Goal: Task Accomplishment & Management: Manage account settings

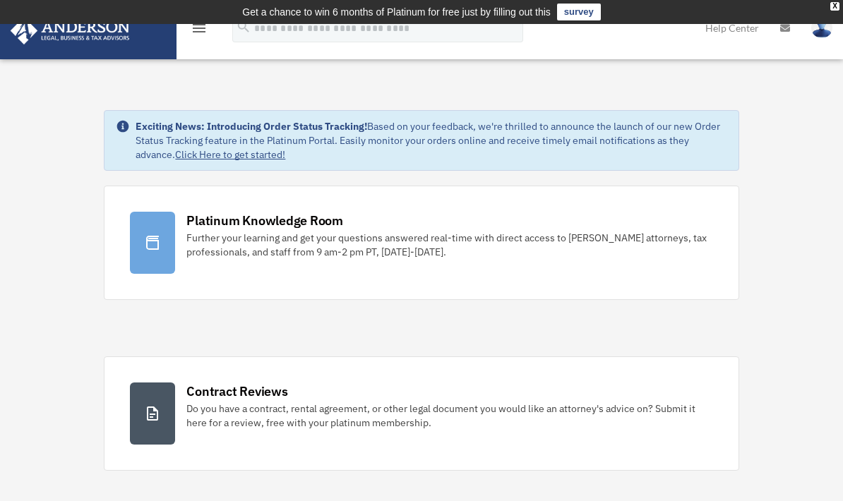
click at [203, 38] on div "menu" at bounding box center [199, 29] width 45 height 37
click at [201, 31] on icon "menu" at bounding box center [199, 28] width 17 height 17
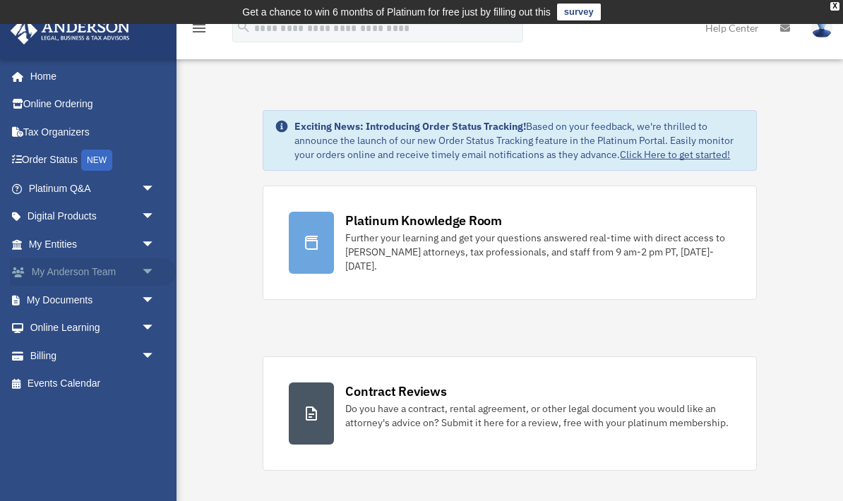
click at [146, 271] on span "arrow_drop_down" at bounding box center [155, 272] width 28 height 29
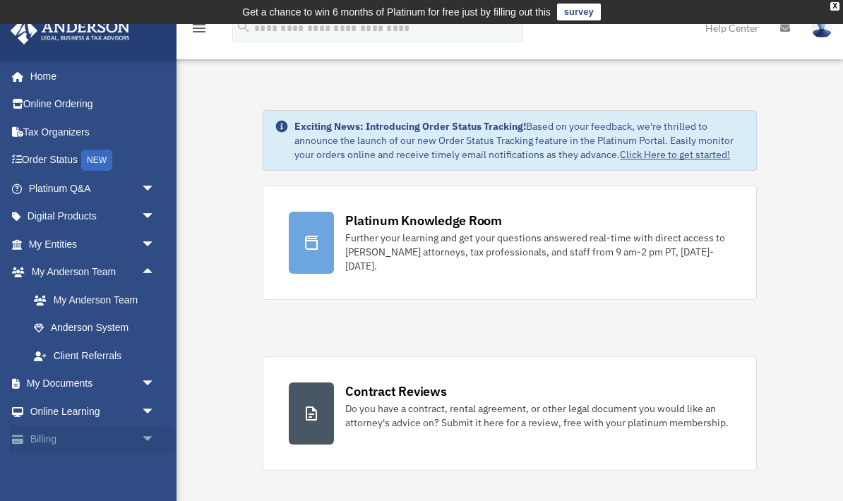
click at [145, 440] on span "arrow_drop_down" at bounding box center [155, 440] width 28 height 29
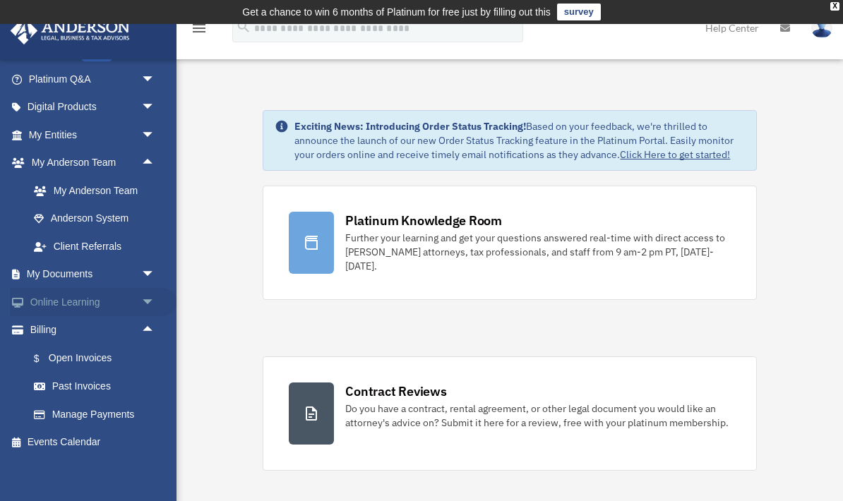
scroll to position [109, 0]
click at [142, 301] on span "arrow_drop_down" at bounding box center [155, 303] width 28 height 29
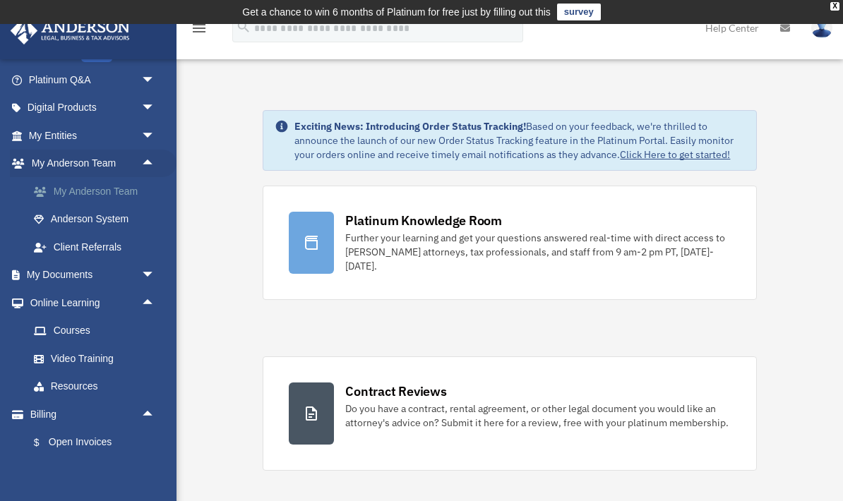
click at [100, 185] on link "My Anderson Team" at bounding box center [98, 191] width 157 height 28
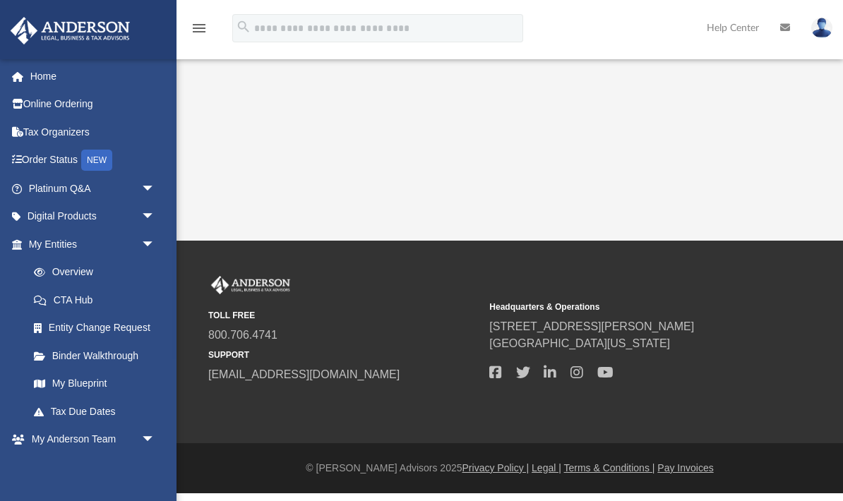
click at [821, 32] on img at bounding box center [821, 28] width 21 height 20
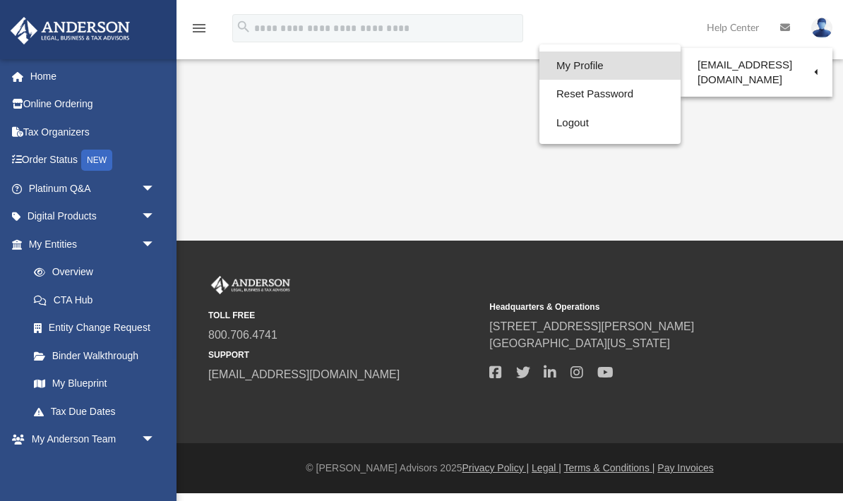
click at [582, 71] on link "My Profile" at bounding box center [609, 66] width 141 height 29
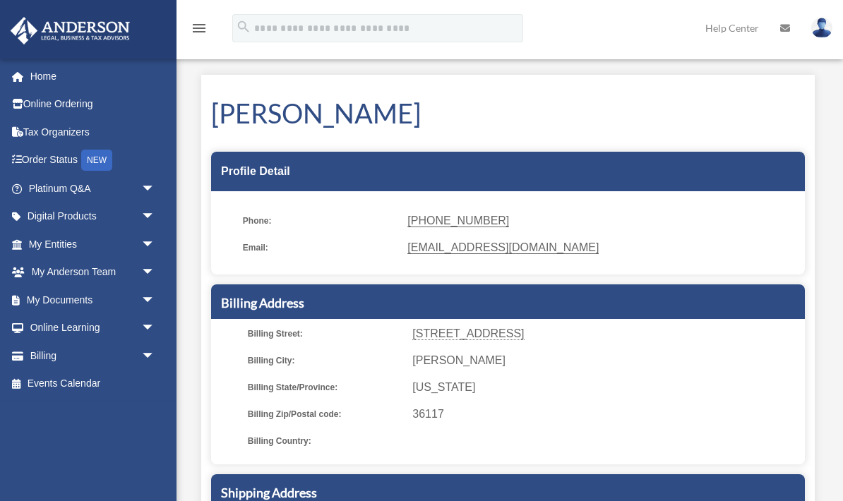
click at [820, 36] on img at bounding box center [821, 28] width 21 height 20
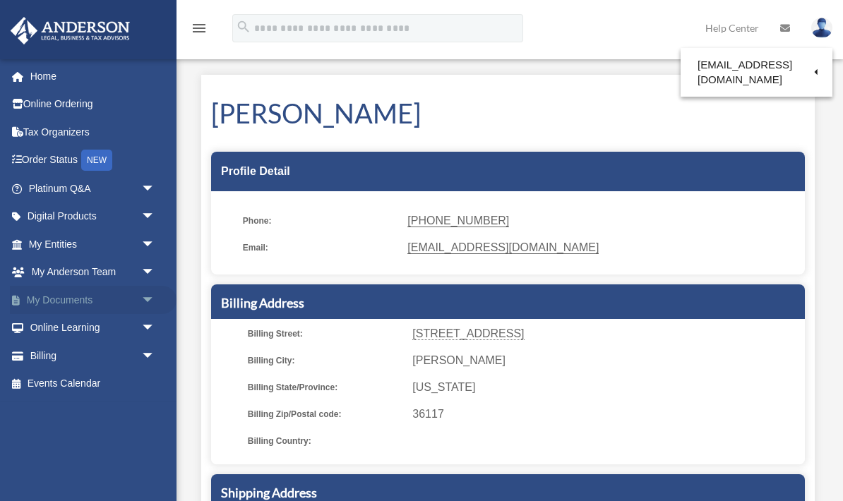
click at [145, 300] on span "arrow_drop_down" at bounding box center [155, 300] width 28 height 29
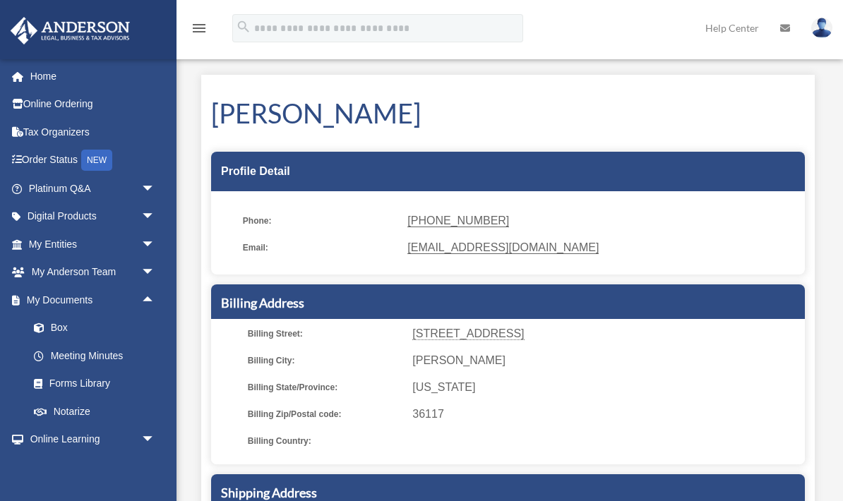
click at [209, 32] on div "menu" at bounding box center [199, 29] width 45 height 37
click at [186, 20] on div "menu" at bounding box center [199, 29] width 45 height 37
click at [26, 85] on link "Home" at bounding box center [93, 76] width 167 height 28
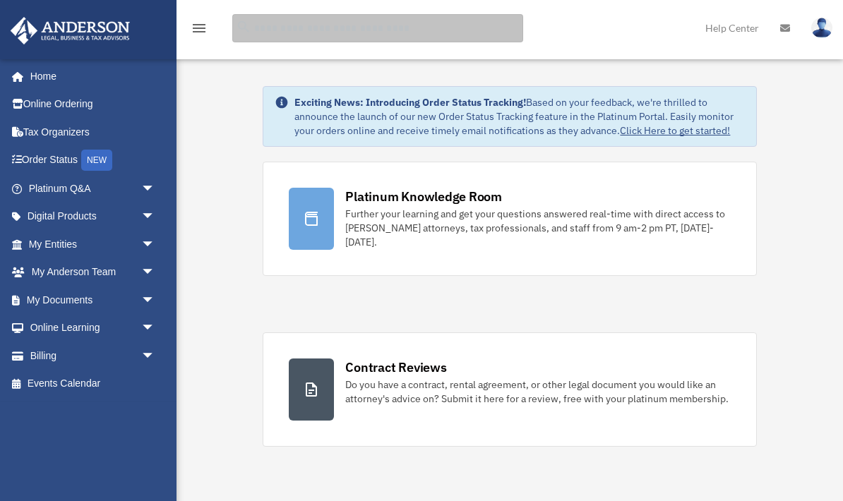
click at [451, 28] on input "search" at bounding box center [377, 28] width 291 height 28
type input "***"
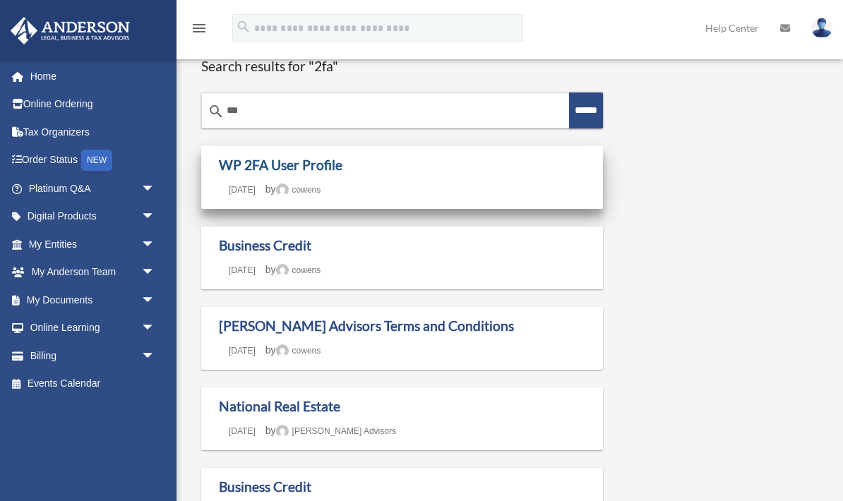
click at [265, 166] on link "WP 2FA User Profile" at bounding box center [281, 165] width 124 height 16
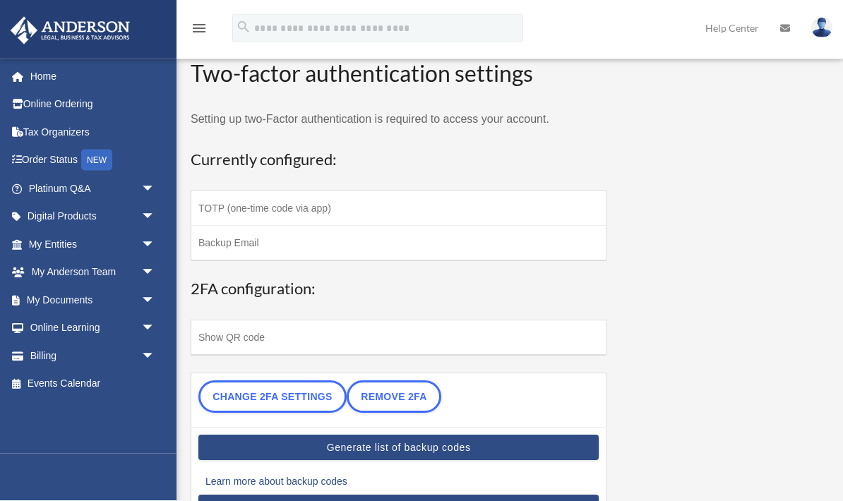
scroll to position [109, 0]
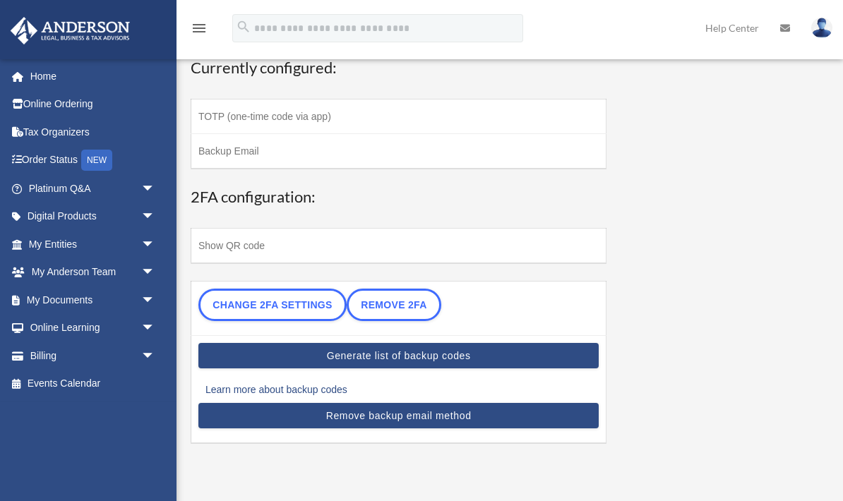
click at [218, 245] on summary "Show QR code" at bounding box center [398, 246] width 400 height 20
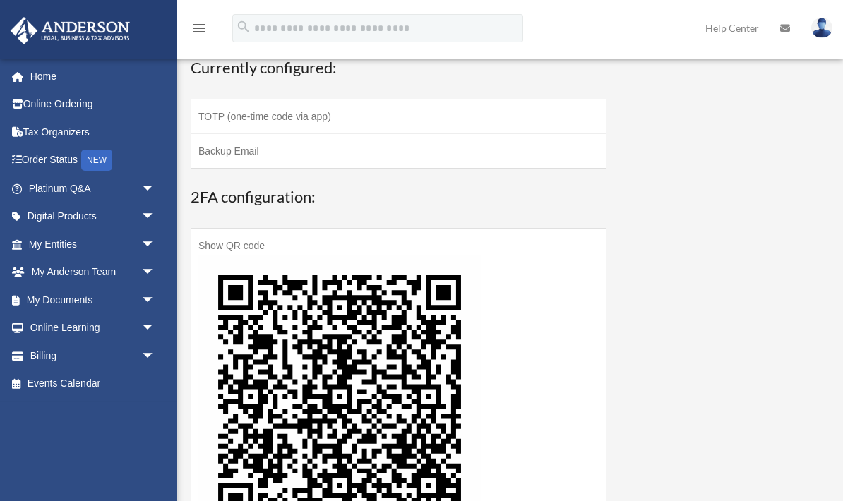
scroll to position [165, 0]
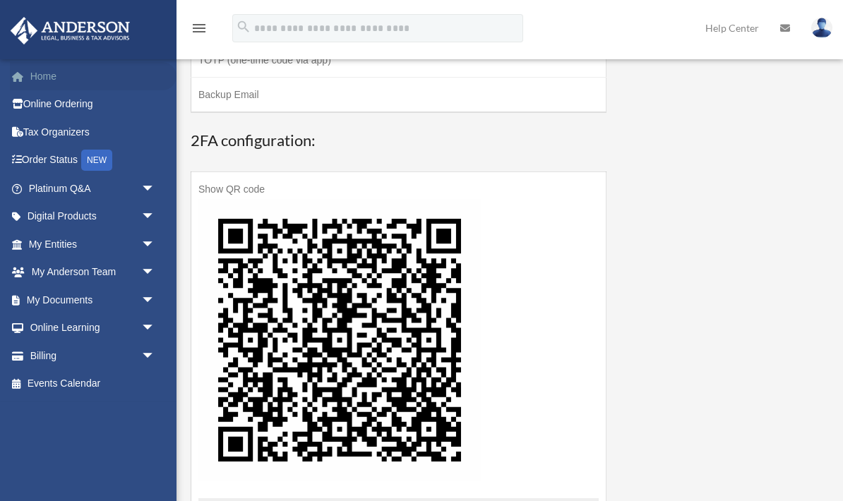
click at [46, 73] on link "Home" at bounding box center [93, 76] width 167 height 28
